Goal: Task Accomplishment & Management: Manage account settings

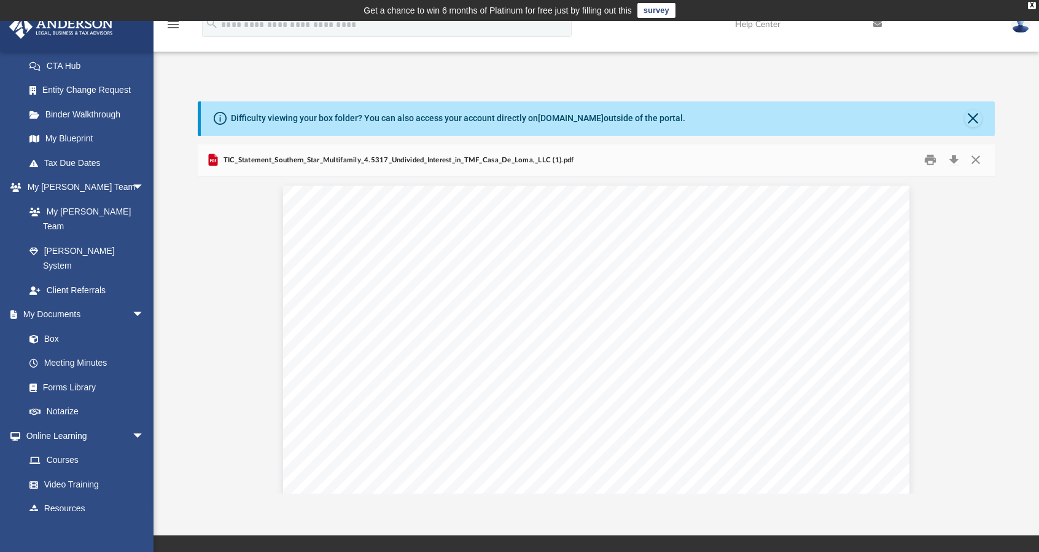
scroll to position [208, 0]
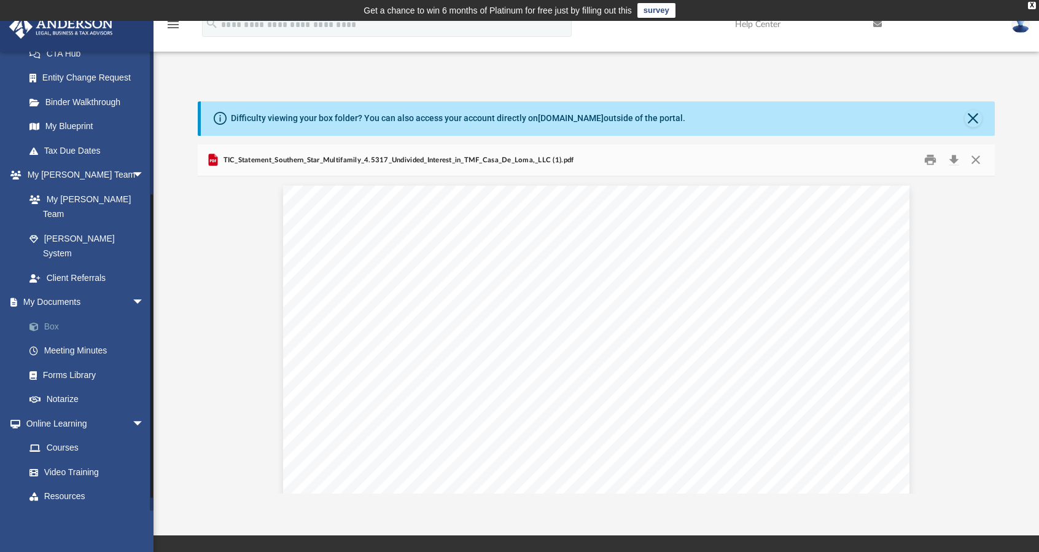
click at [58, 314] on link "Box" at bounding box center [90, 326] width 146 height 25
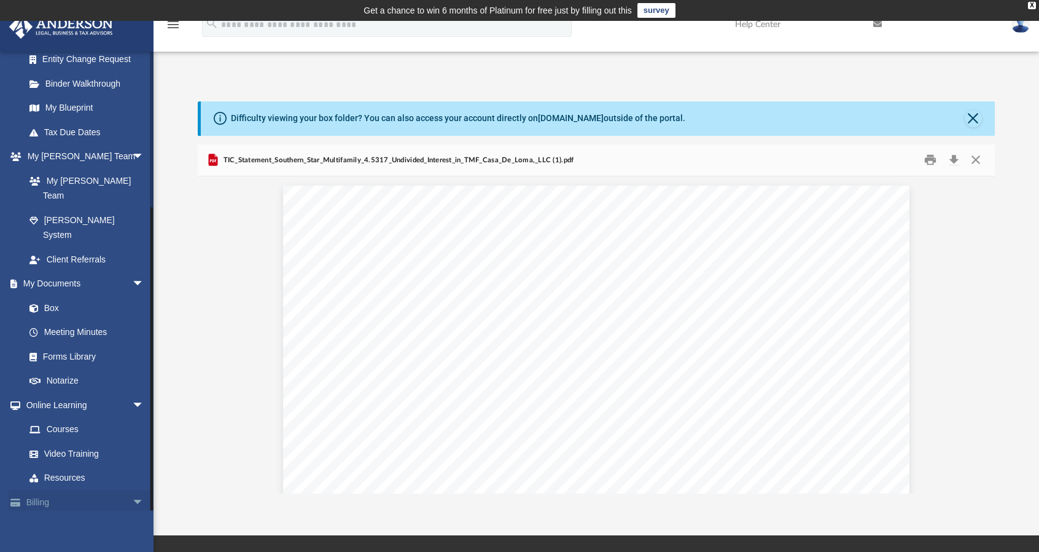
click at [134, 490] on span "arrow_drop_down" at bounding box center [144, 502] width 25 height 25
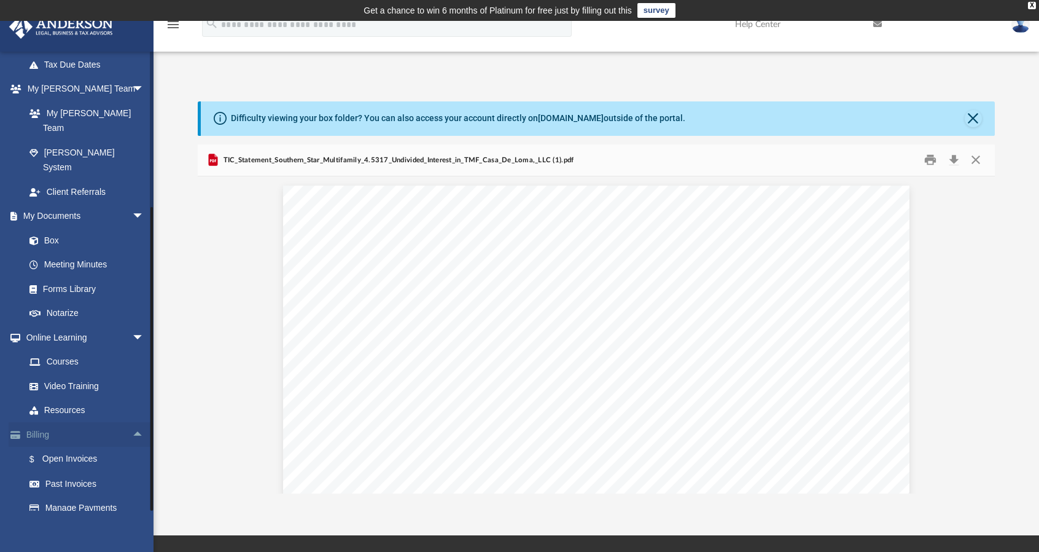
scroll to position [299, 0]
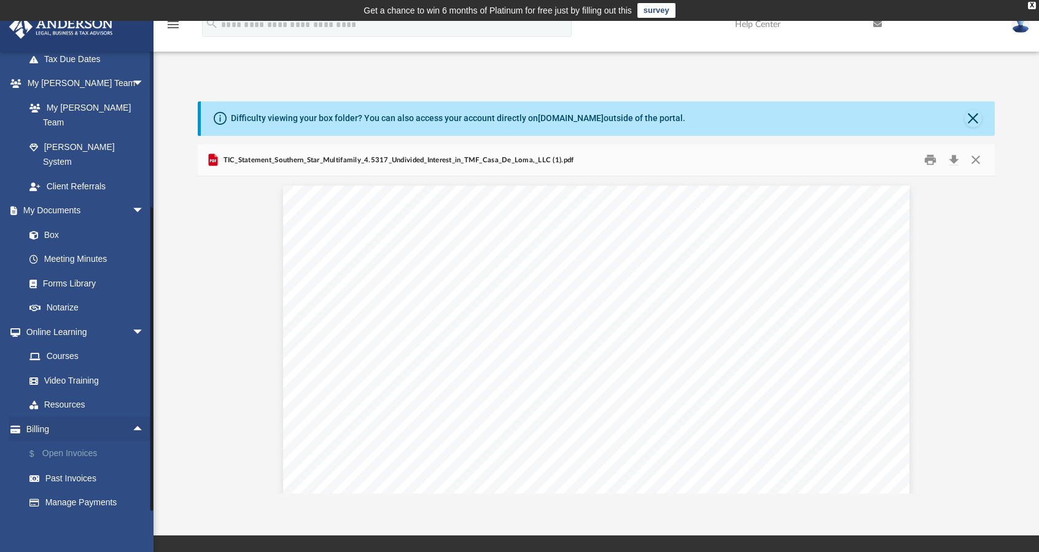
click at [86, 441] on link "$ Open Invoices" at bounding box center [90, 453] width 146 height 25
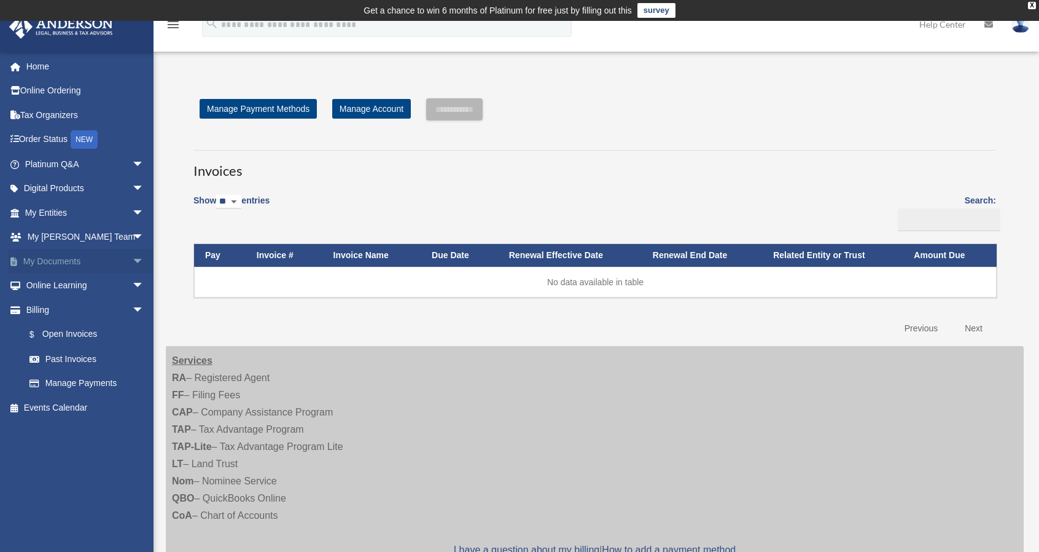
click at [132, 260] on span "arrow_drop_down" at bounding box center [144, 261] width 25 height 25
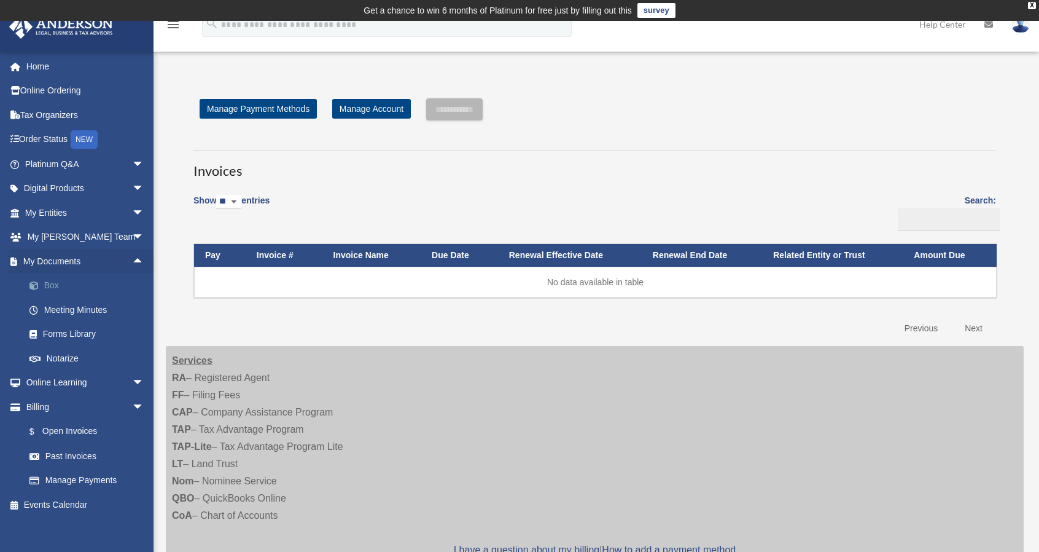
click at [43, 289] on span at bounding box center [40, 285] width 8 height 9
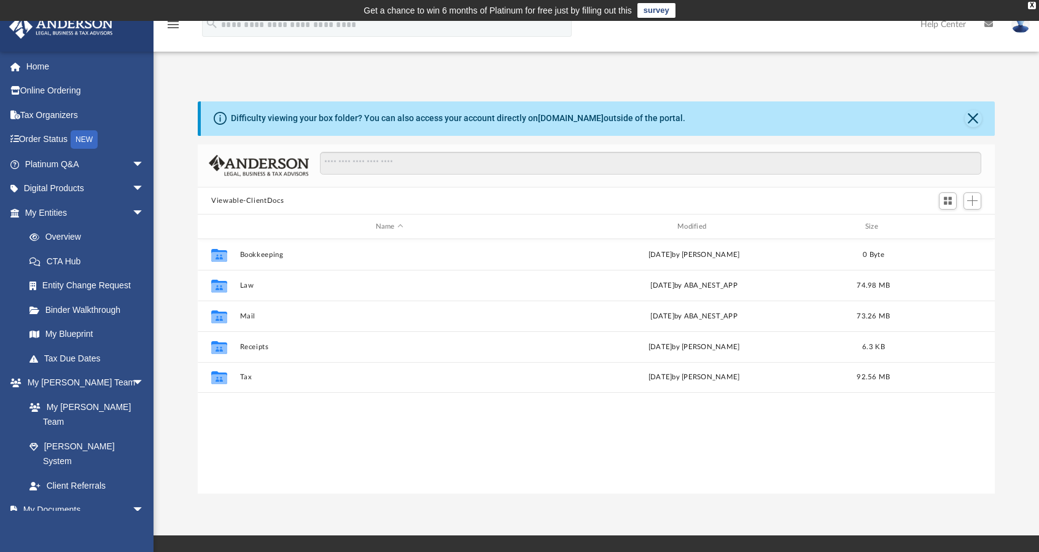
scroll to position [270, 788]
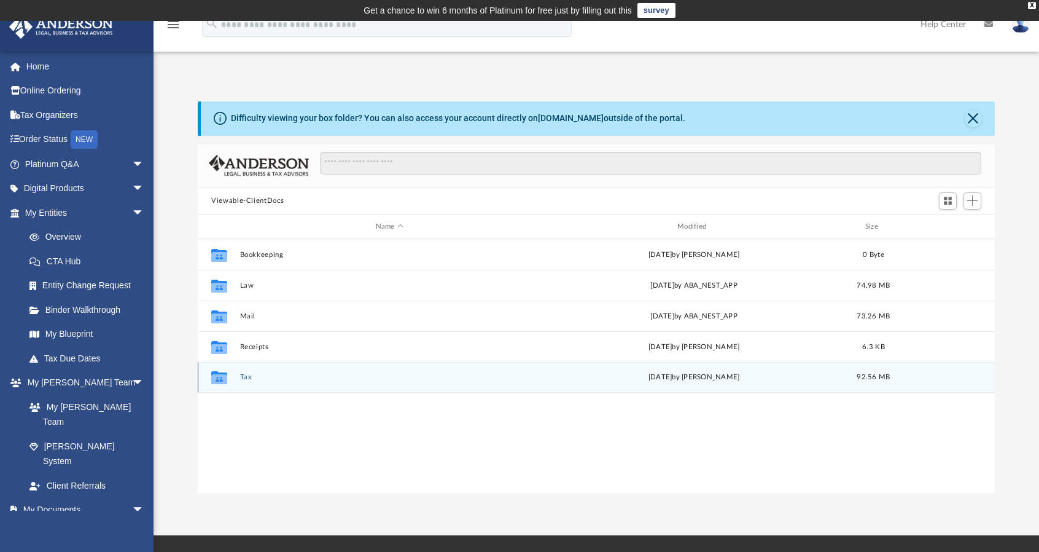
click at [250, 380] on button "Tax" at bounding box center [389, 378] width 299 height 8
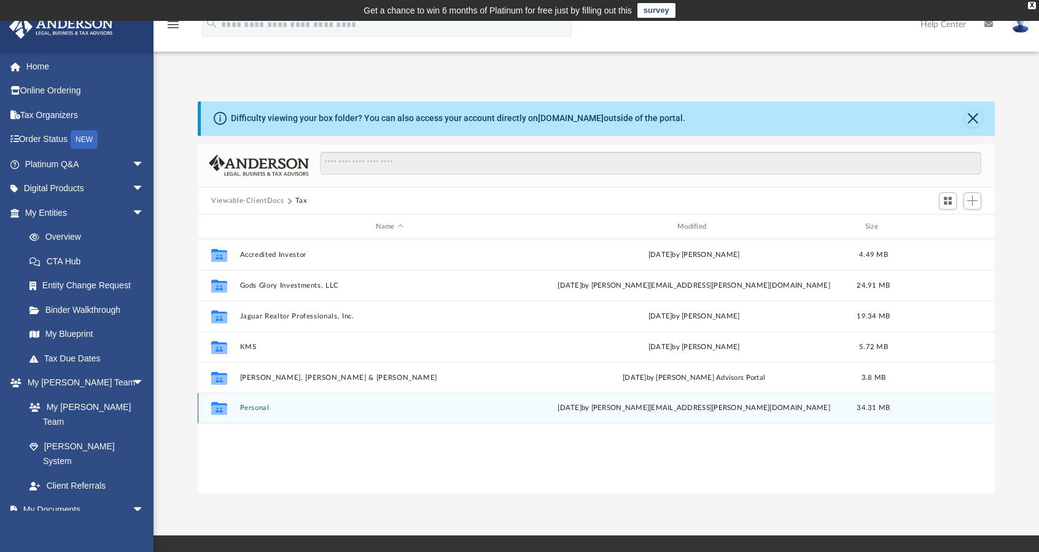
click at [256, 404] on button "Personal" at bounding box center [389, 408] width 299 height 8
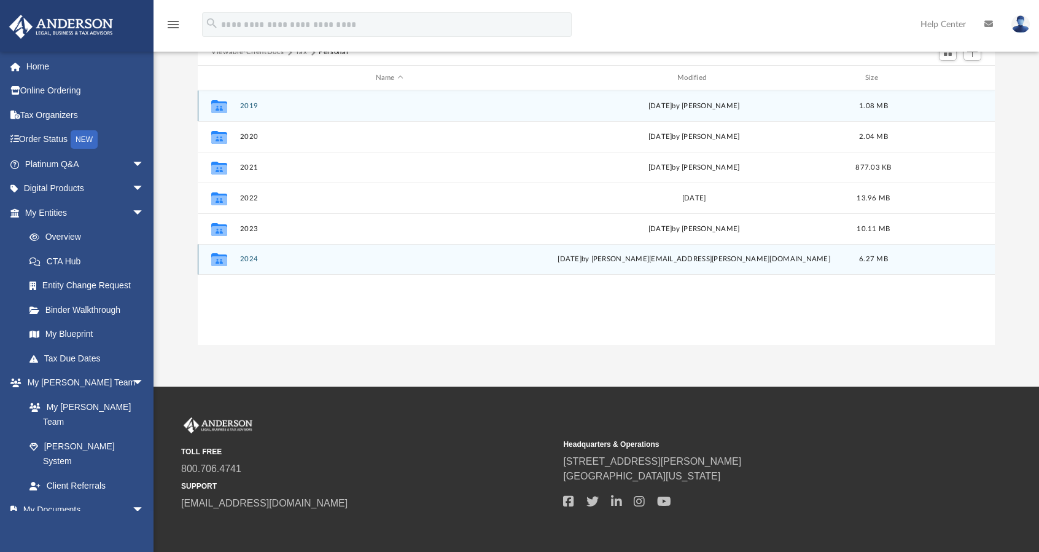
scroll to position [149, 0]
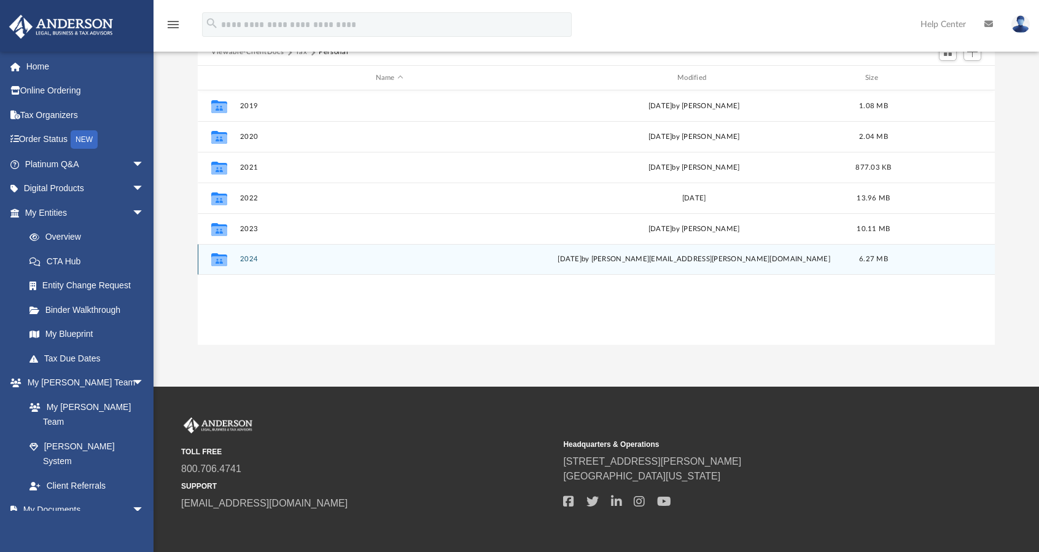
click at [258, 258] on button "2024" at bounding box center [389, 260] width 299 height 8
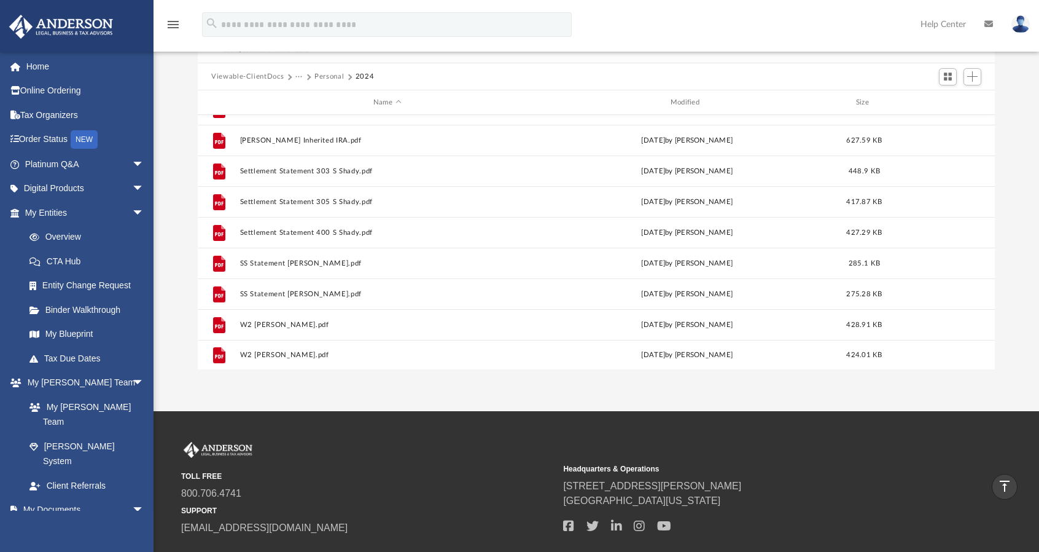
scroll to position [0, 0]
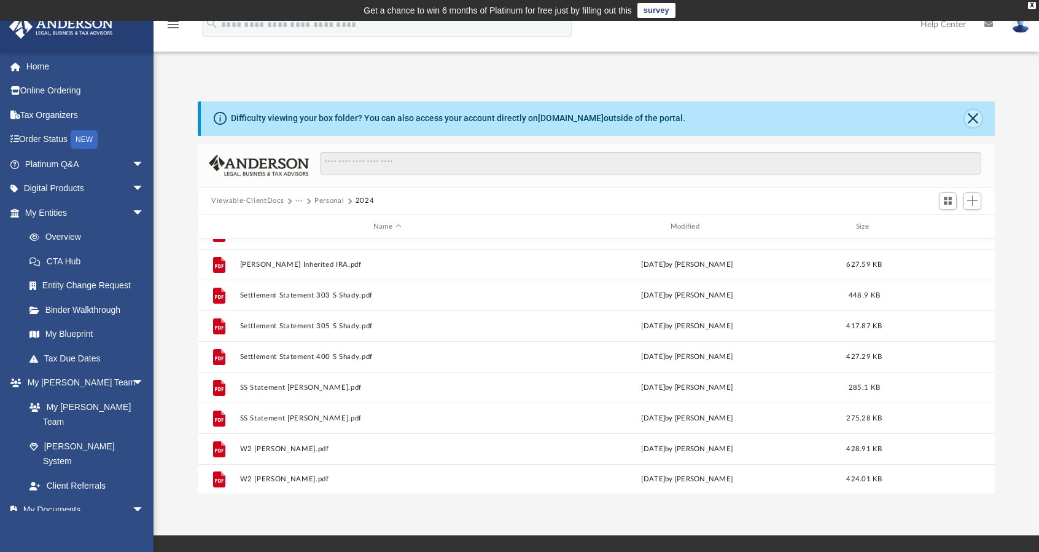
click at [966, 122] on button "Close" at bounding box center [973, 118] width 17 height 17
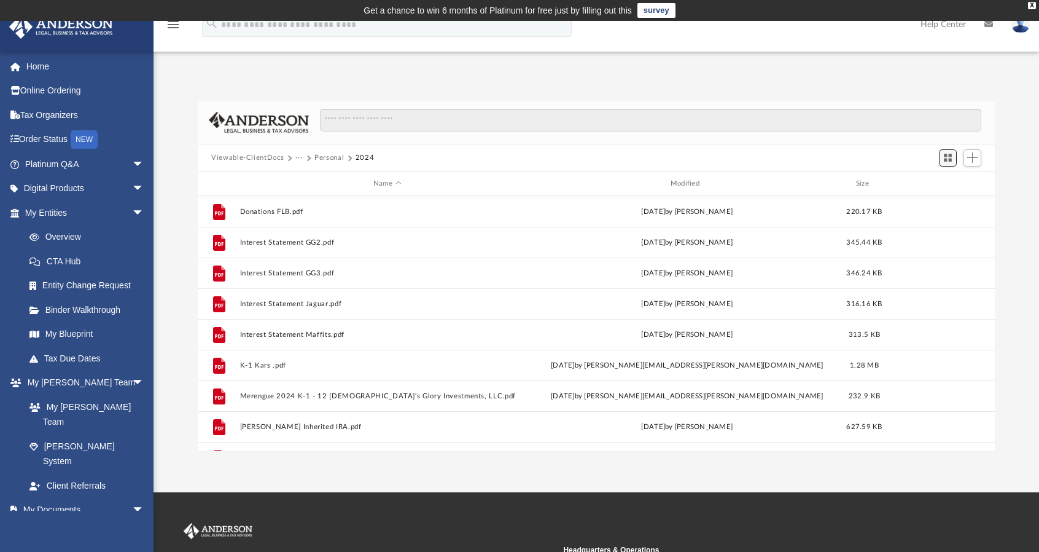
click at [949, 154] on span "Switch to Grid View" at bounding box center [948, 157] width 10 height 10
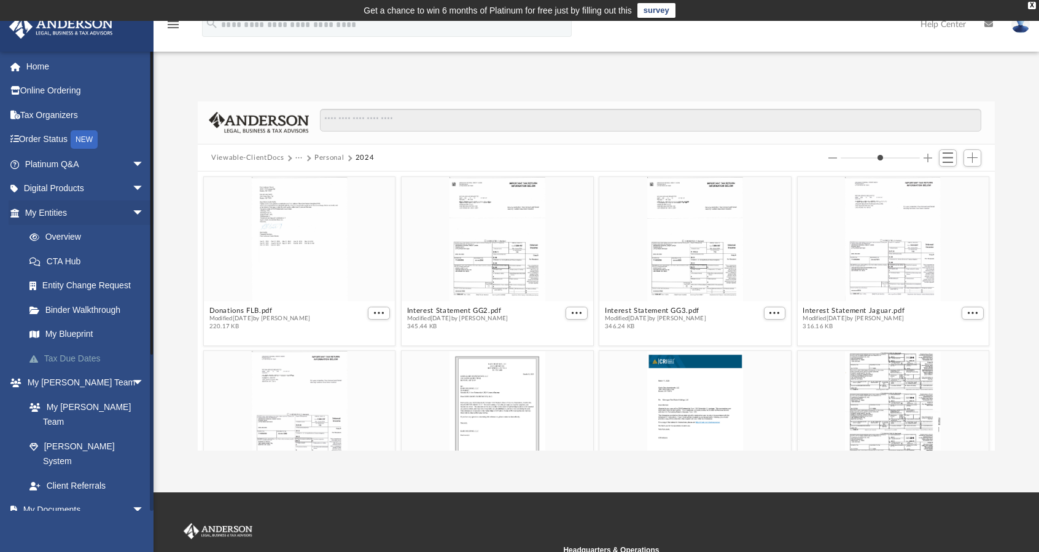
click at [65, 358] on link "Tax Due Dates" at bounding box center [90, 358] width 146 height 25
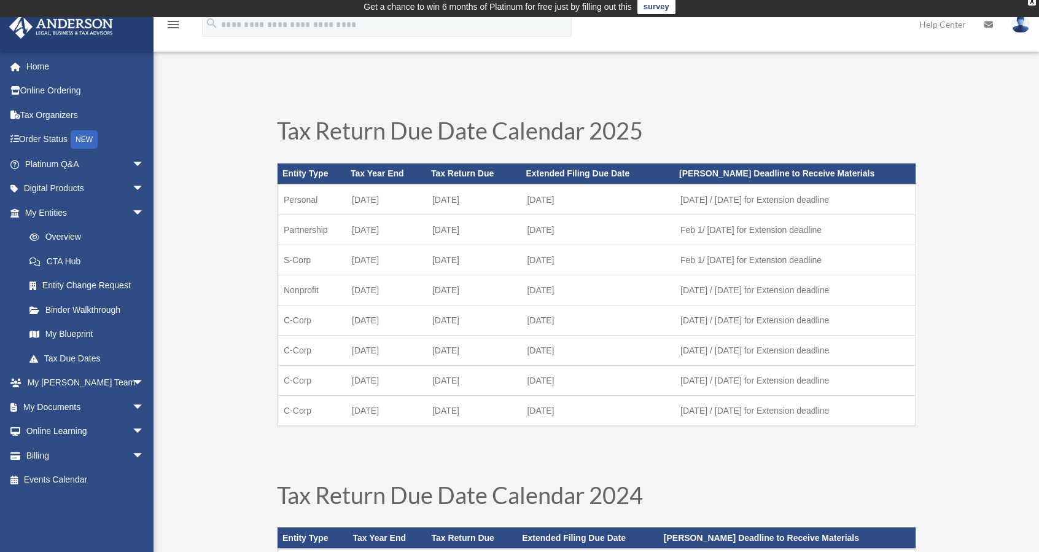
scroll to position [4, 0]
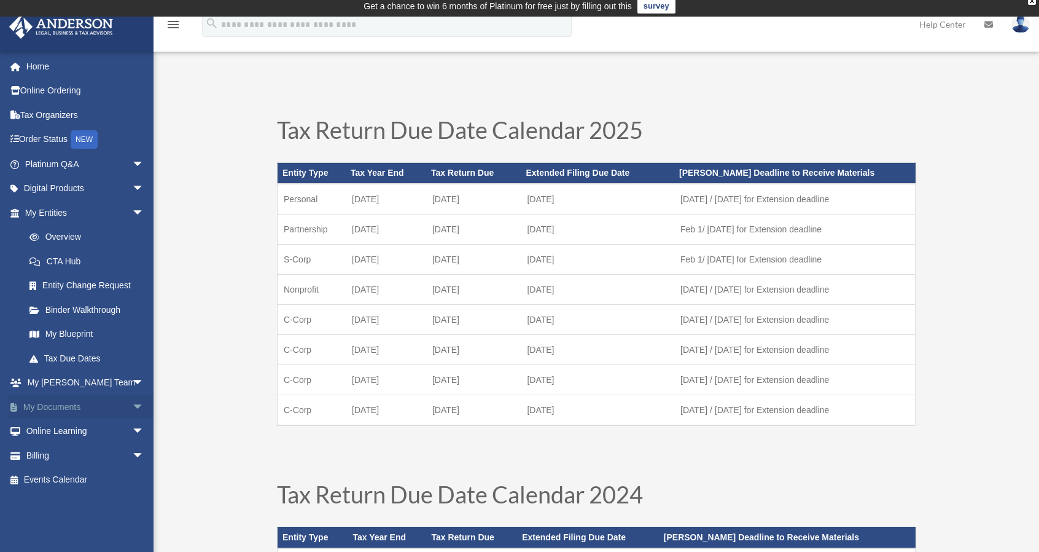
click at [59, 404] on link "My Documents arrow_drop_down" at bounding box center [86, 406] width 154 height 25
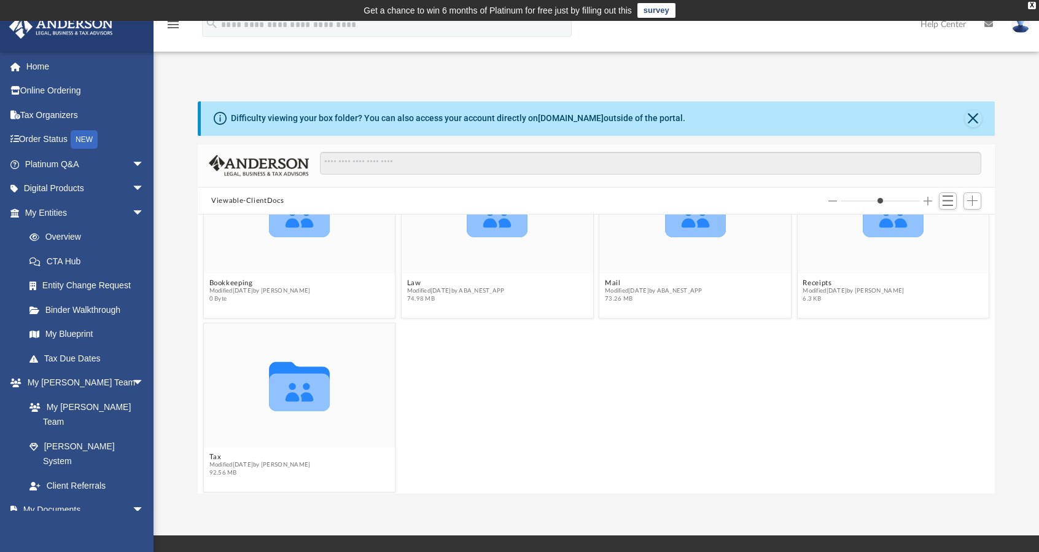
scroll to position [71, 0]
click at [363, 418] on div "Collaborated Folder" at bounding box center [300, 385] width 192 height 125
click at [303, 391] on icon "grid" at bounding box center [299, 385] width 61 height 49
click at [216, 455] on button "Tax" at bounding box center [259, 456] width 101 height 8
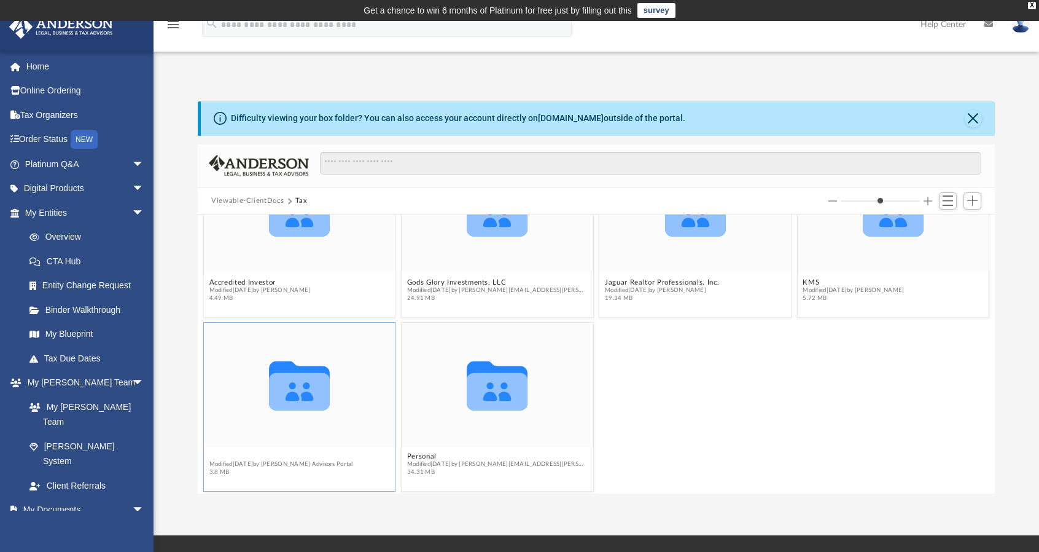
click at [287, 456] on button "Maffit, Robert Blake & Kathi L." at bounding box center [299, 456] width 181 height 8
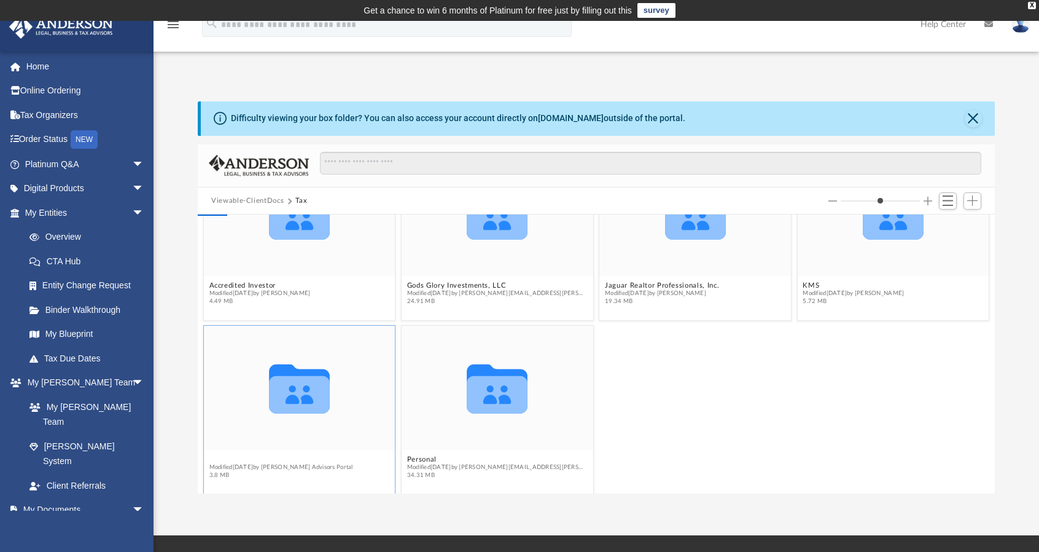
scroll to position [0, 0]
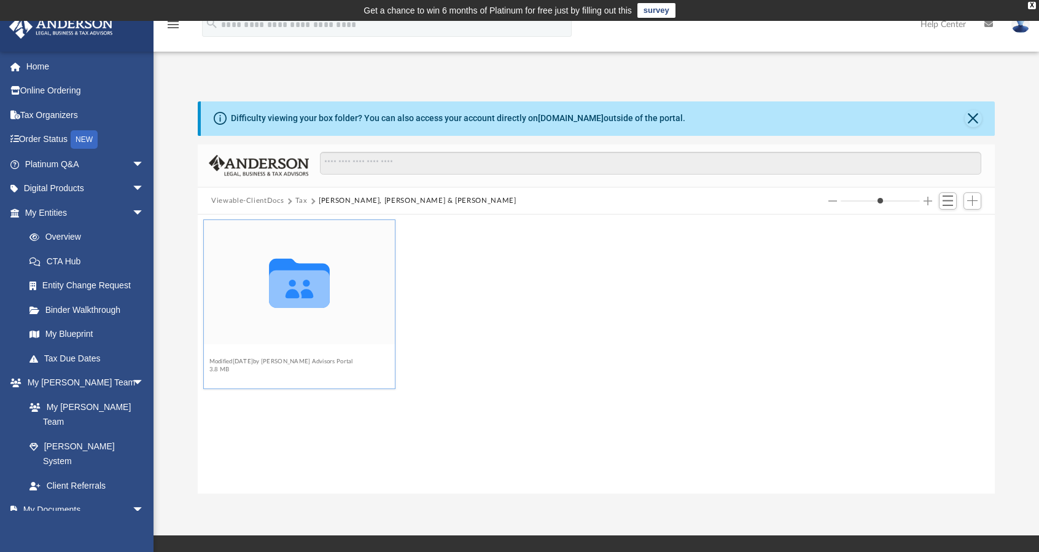
click at [219, 353] on button "2024" at bounding box center [281, 354] width 144 height 8
click at [256, 355] on button "Digital Tax Organizer" at bounding box center [281, 354] width 144 height 8
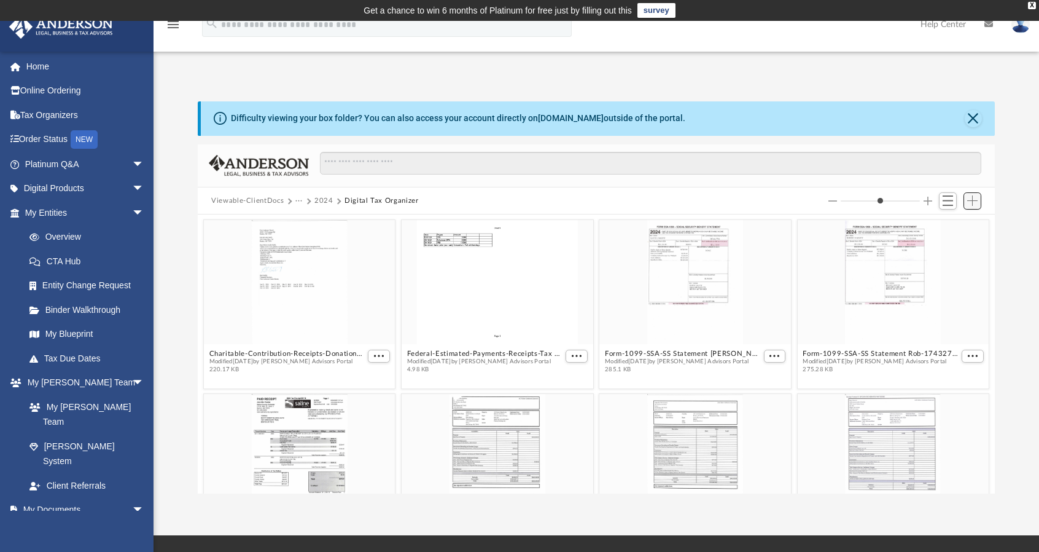
click at [974, 196] on span "Add" at bounding box center [973, 200] width 10 height 10
click at [958, 227] on li "Upload" at bounding box center [955, 225] width 39 height 13
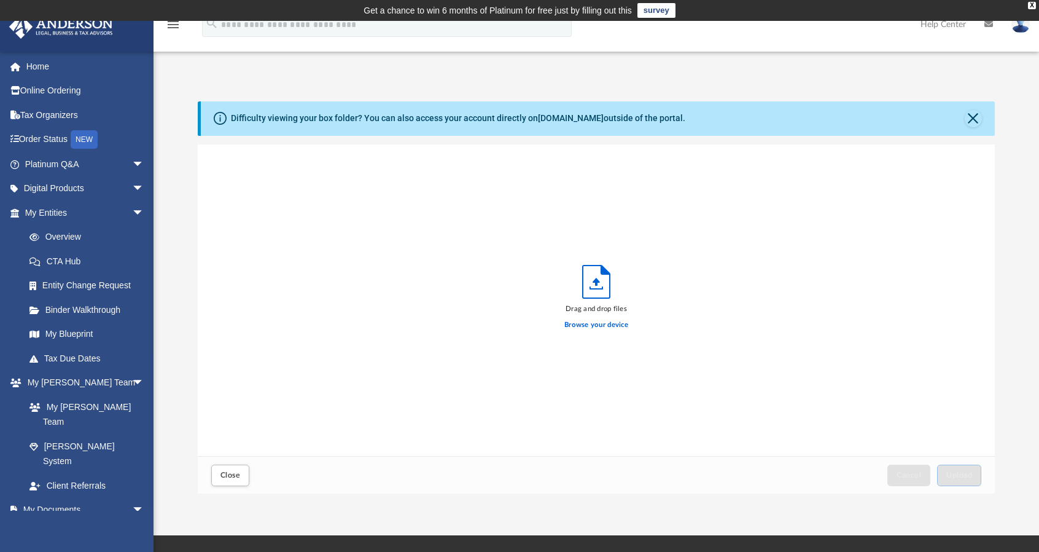
scroll to position [302, 788]
click at [613, 324] on label "Browse your device" at bounding box center [597, 324] width 64 height 11
click at [0, 0] on input "Browse your device" at bounding box center [0, 0] width 0 height 0
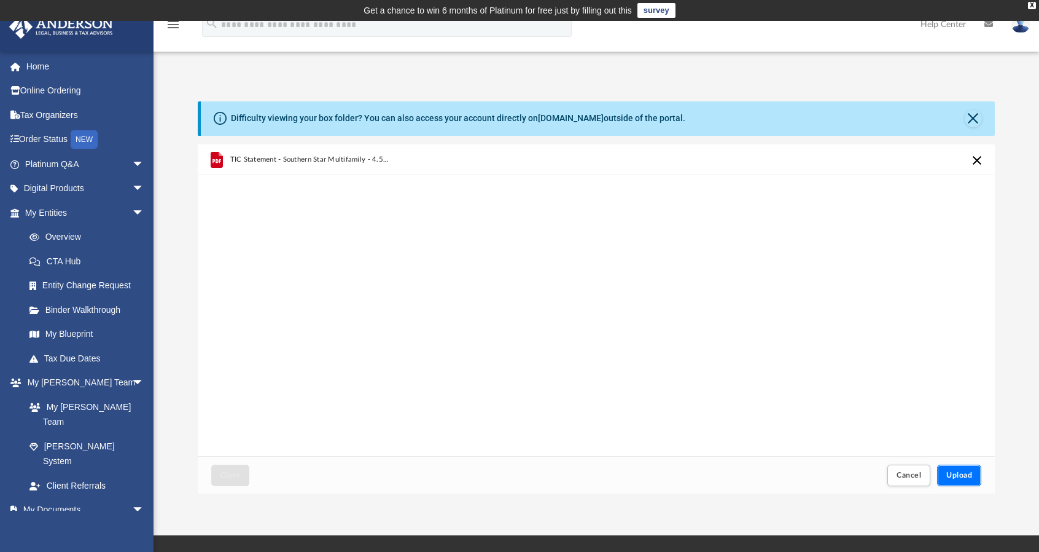
click at [963, 474] on span "Upload" at bounding box center [960, 474] width 26 height 7
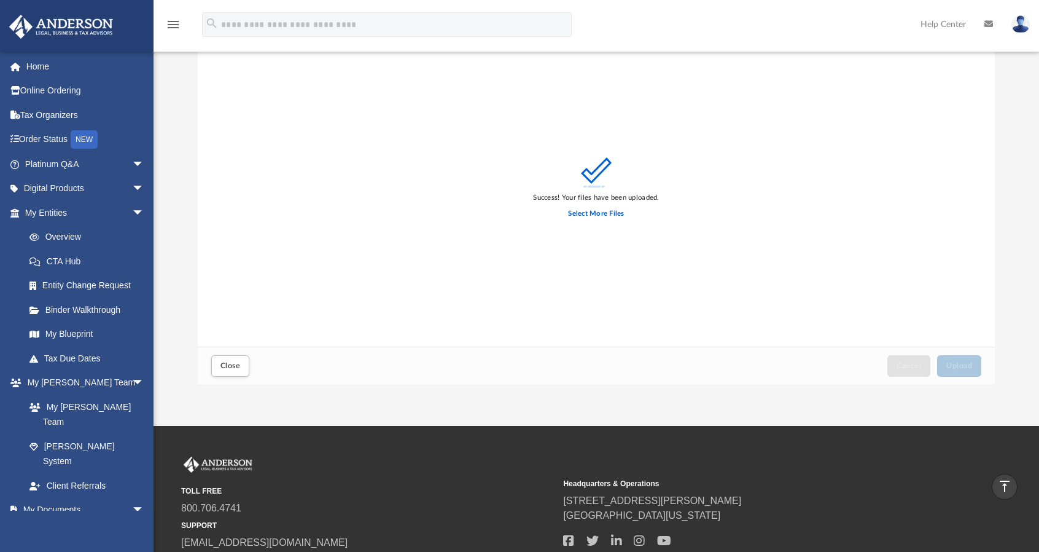
scroll to position [0, 0]
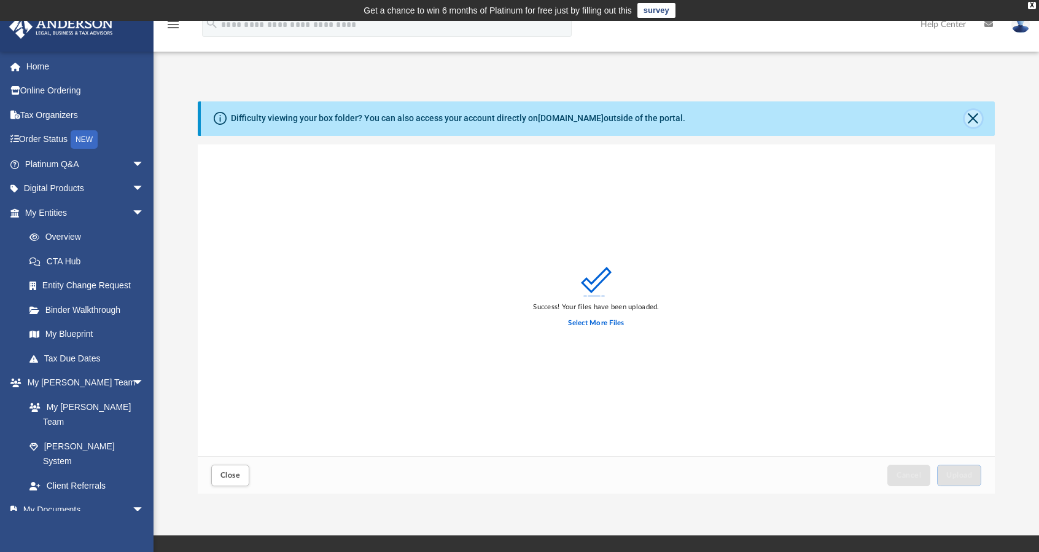
click at [973, 114] on button "Close" at bounding box center [973, 118] width 17 height 17
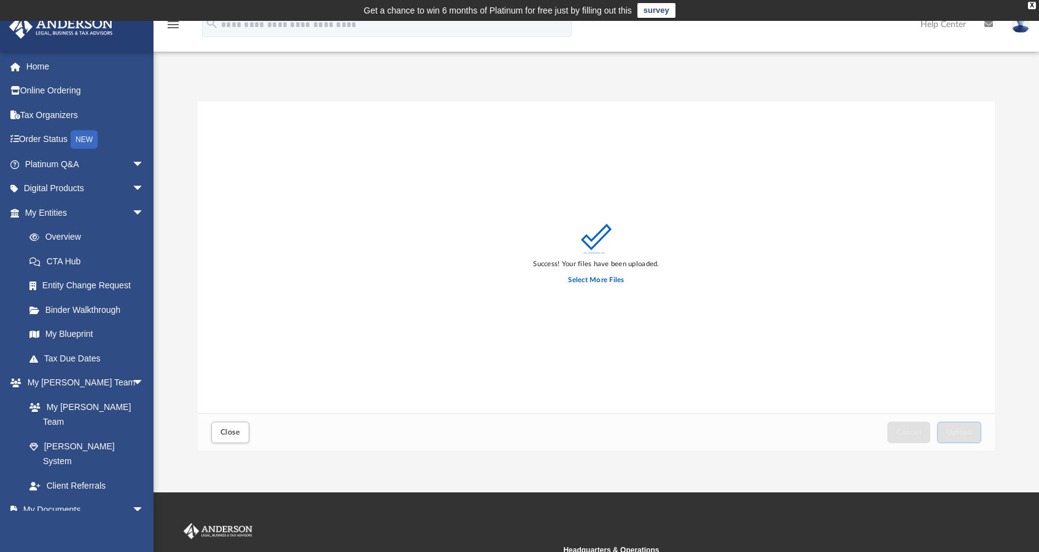
click at [225, 443] on div "Close" at bounding box center [231, 431] width 44 height 27
click at [232, 428] on span "Close" at bounding box center [231, 431] width 20 height 7
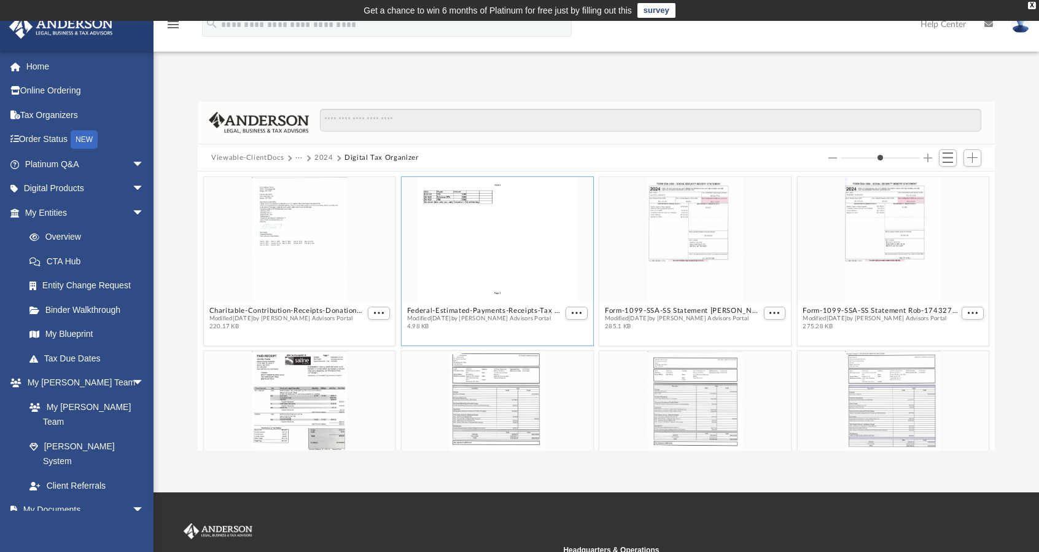
click at [479, 218] on div "grid" at bounding box center [498, 239] width 192 height 125
click at [515, 312] on button "Federal-Estimated-Payments-Receipts-Tax estimated payments 2024-174328024567e85…" at bounding box center [485, 311] width 156 height 8
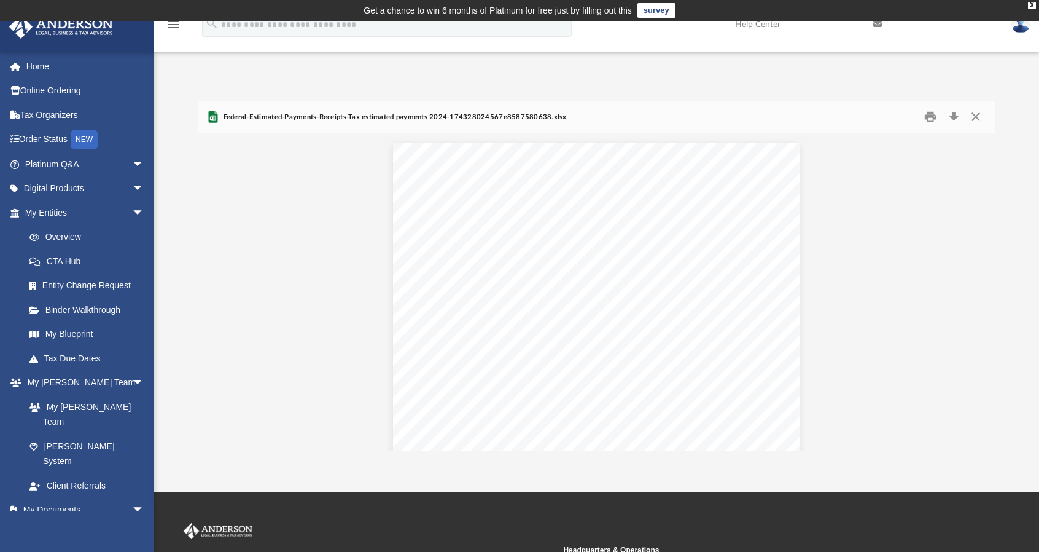
click at [866, 259] on div "Sheet1 Page 1 Date Payee Amount 12/31/24 IRS 5000 09/16/24 Arkansas DFA 5000 09…" at bounding box center [596, 299] width 797 height 332
click at [858, 268] on div "Sheet1 Page 1 Date Payee Amount 12/31/24 IRS 5000 09/16/24 Arkansas DFA 5000 09…" at bounding box center [596, 299] width 797 height 332
click at [206, 290] on button "Preview" at bounding box center [211, 292] width 27 height 34
click at [985, 114] on button "Close" at bounding box center [976, 117] width 22 height 19
